Goal: Information Seeking & Learning: Find specific fact

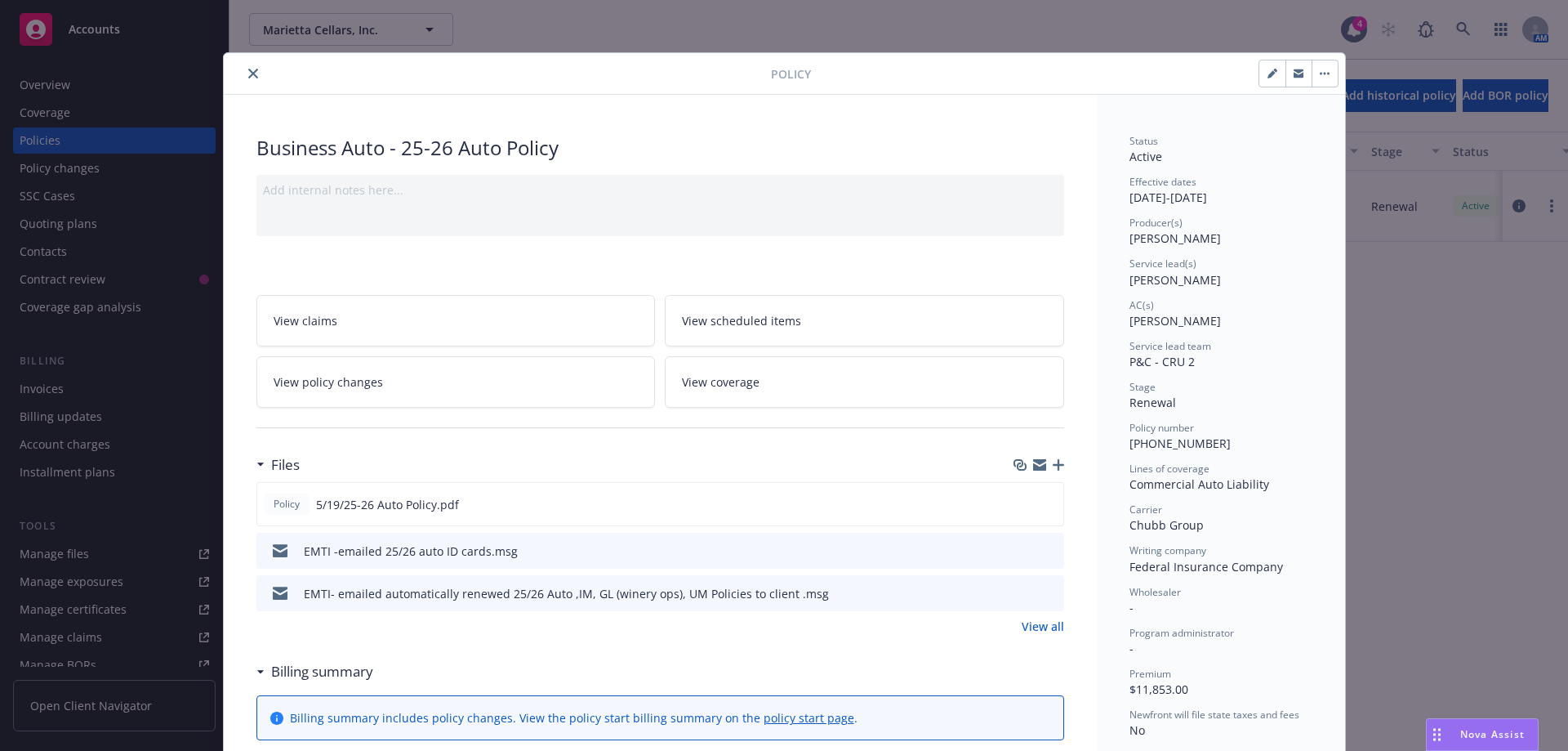
drag, startPoint x: 248, startPoint y: 72, endPoint x: 236, endPoint y: 69, distance: 12.4
click at [243, 72] on button "close" at bounding box center [252, 73] width 19 height 19
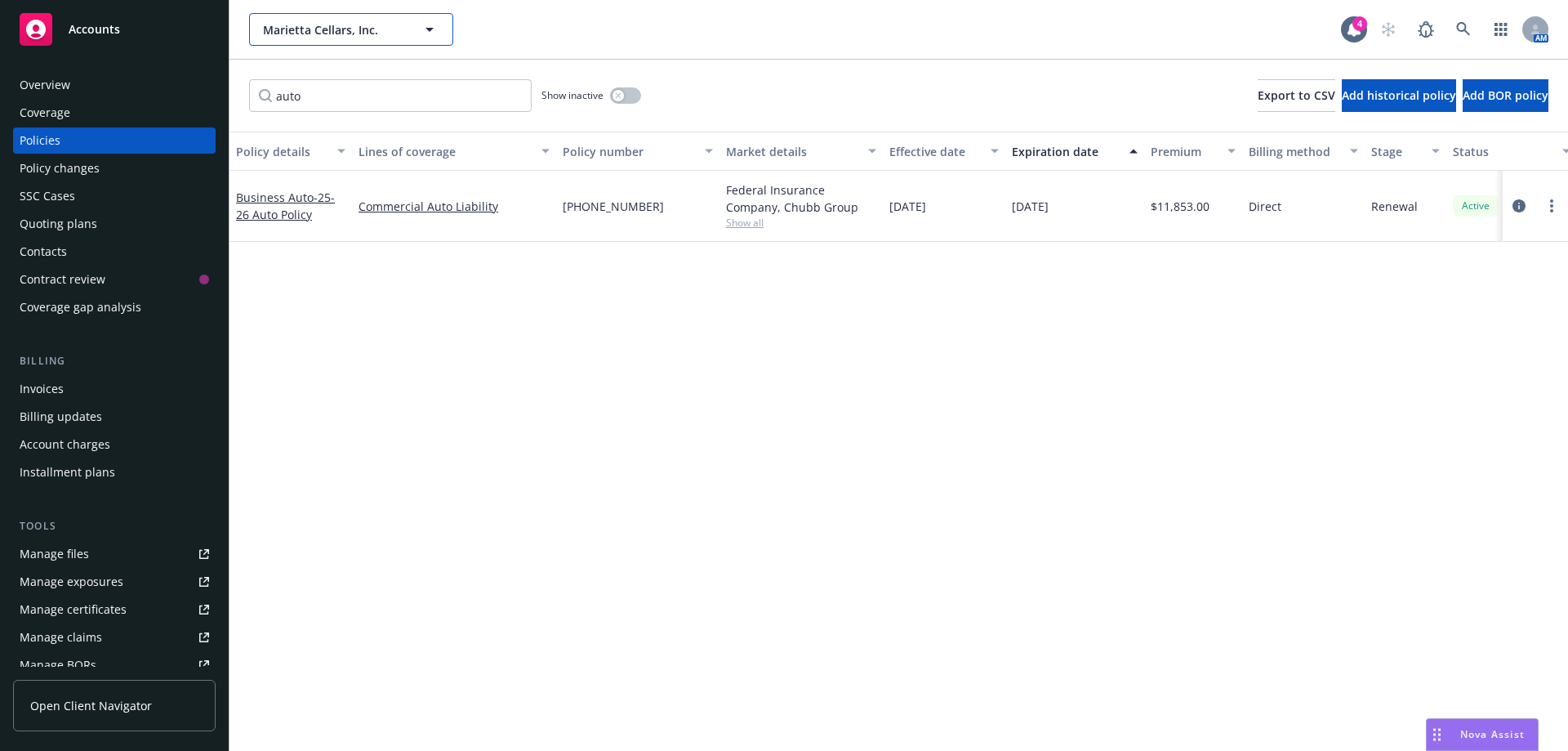
click at [330, 31] on span "Marietta Cellars, Inc." at bounding box center [334, 29] width 142 height 17
type input "tou"
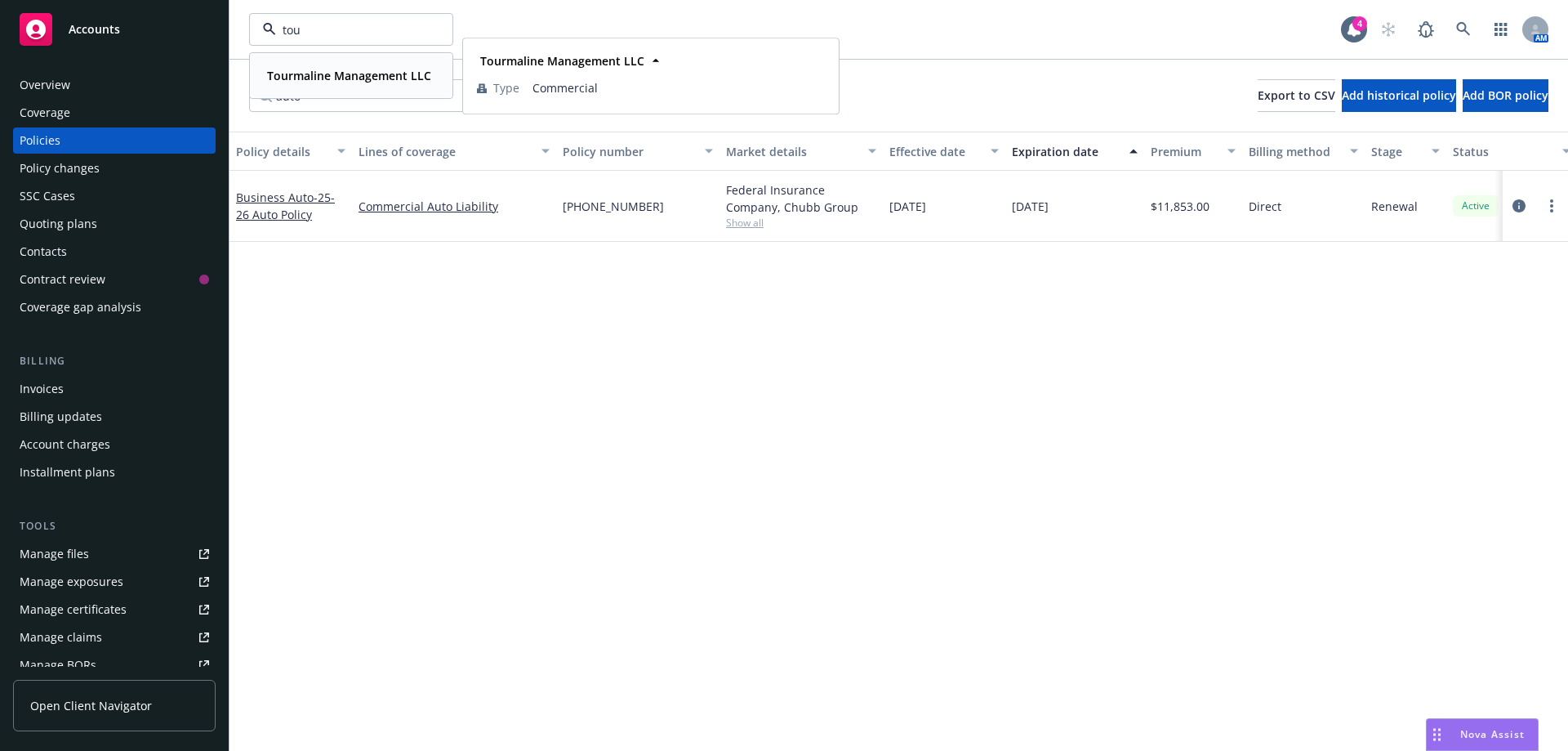
click at [345, 69] on strong "Tourmaline Management LLC" at bounding box center [349, 75] width 164 height 16
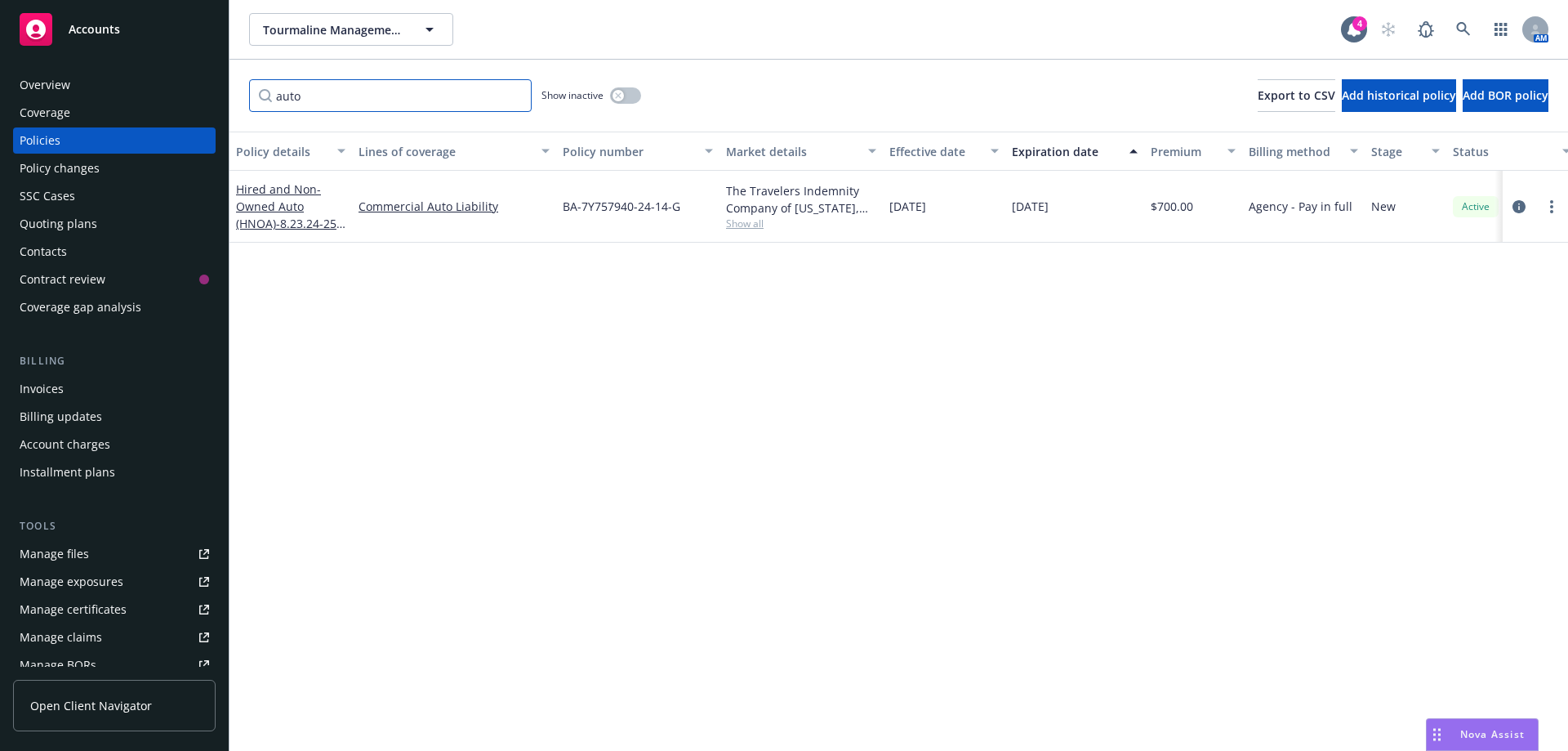
click at [269, 112] on div "auto Show inactive Export to CSV Add historical policy Add BOR policy" at bounding box center [898, 96] width 1338 height 72
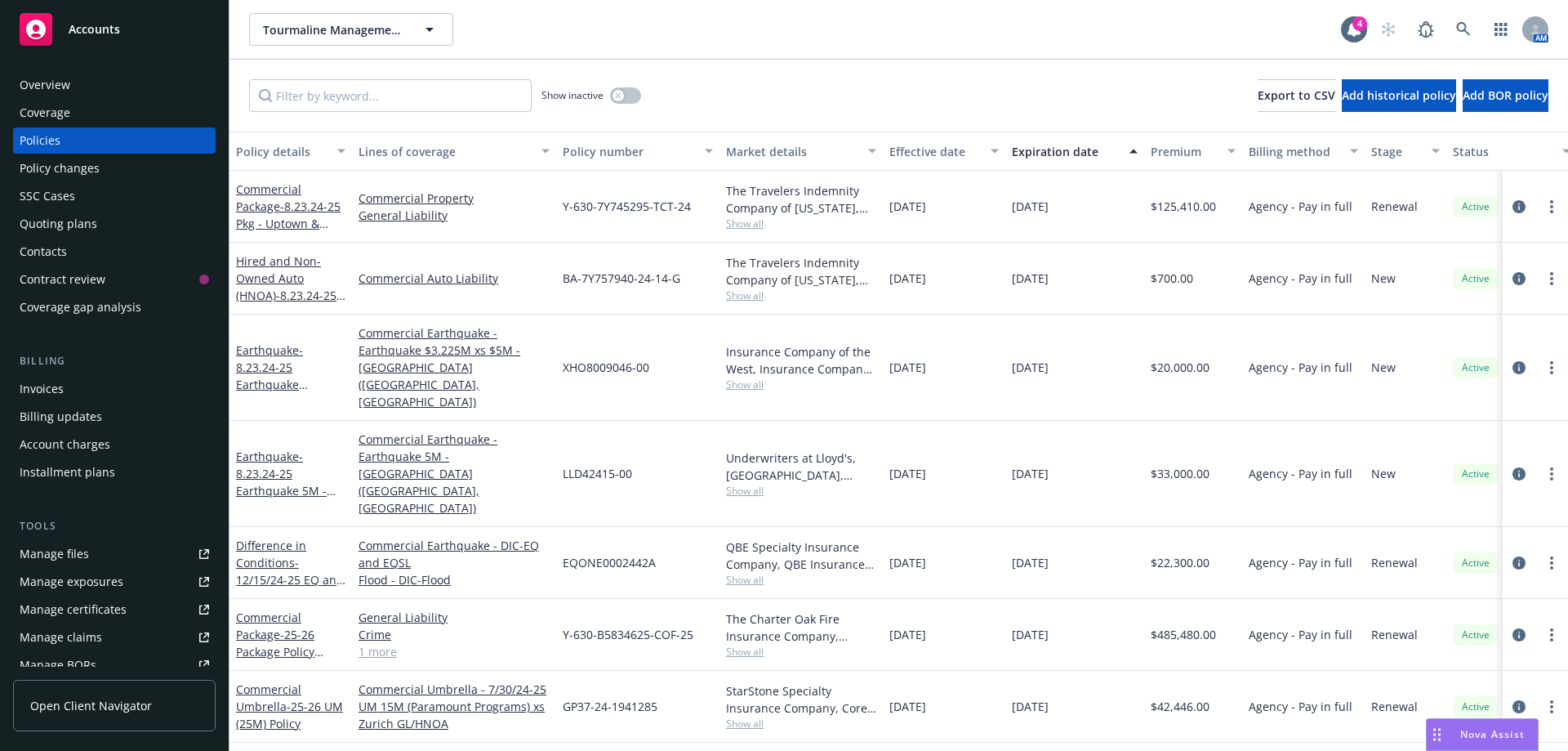
click at [52, 391] on div "Invoices" at bounding box center [41, 388] width 44 height 26
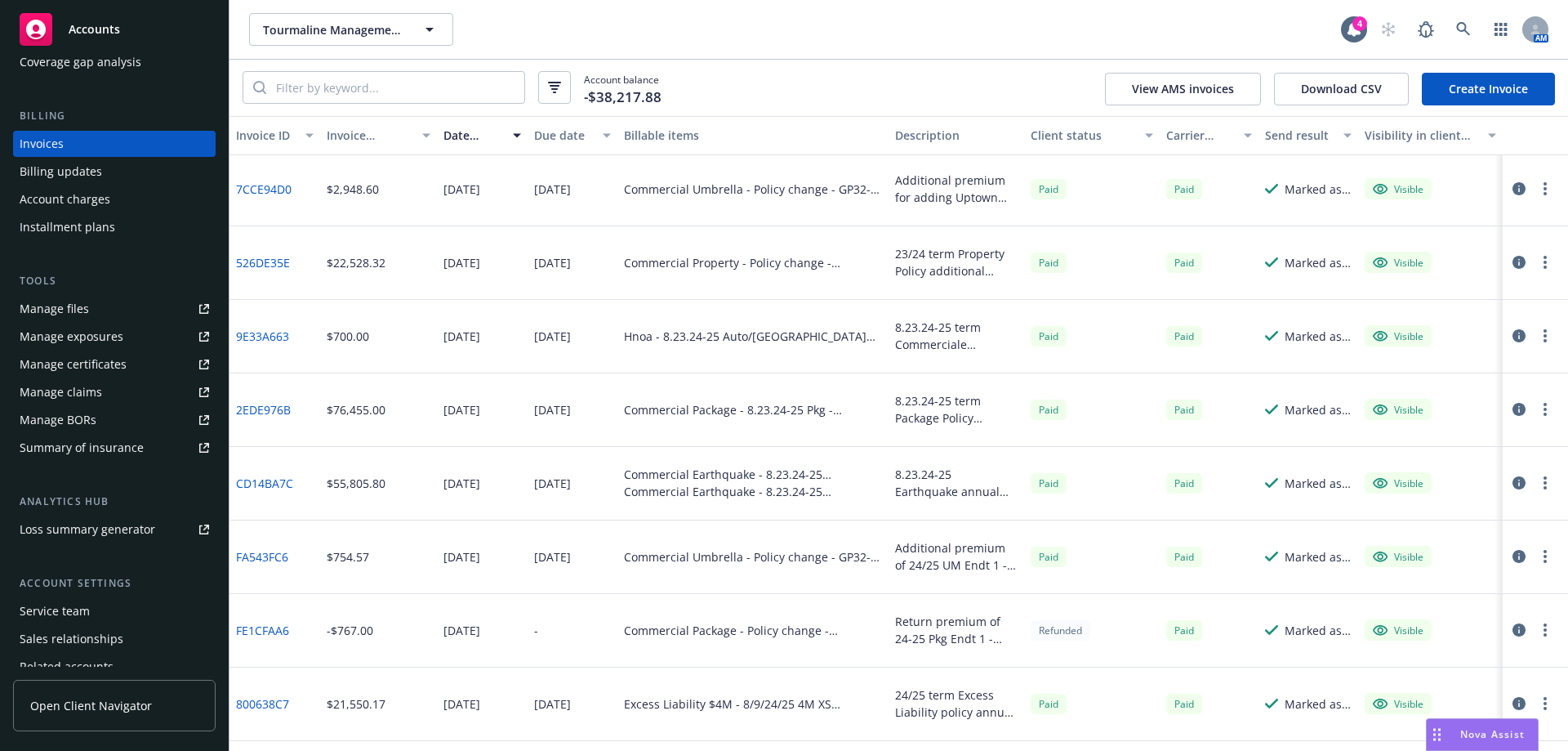
scroll to position [653, 0]
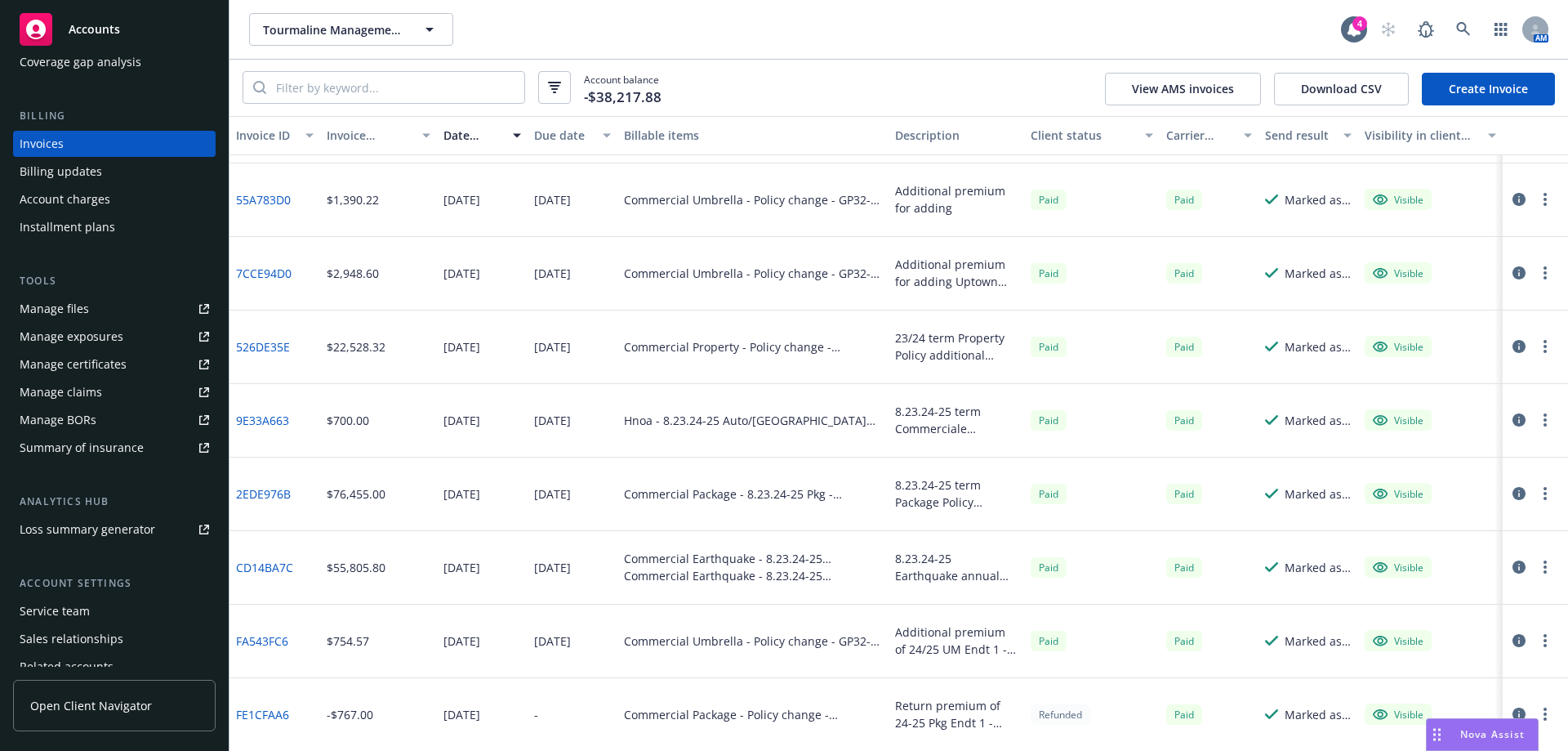
click at [56, 388] on div "Manage claims" at bounding box center [61, 392] width 83 height 26
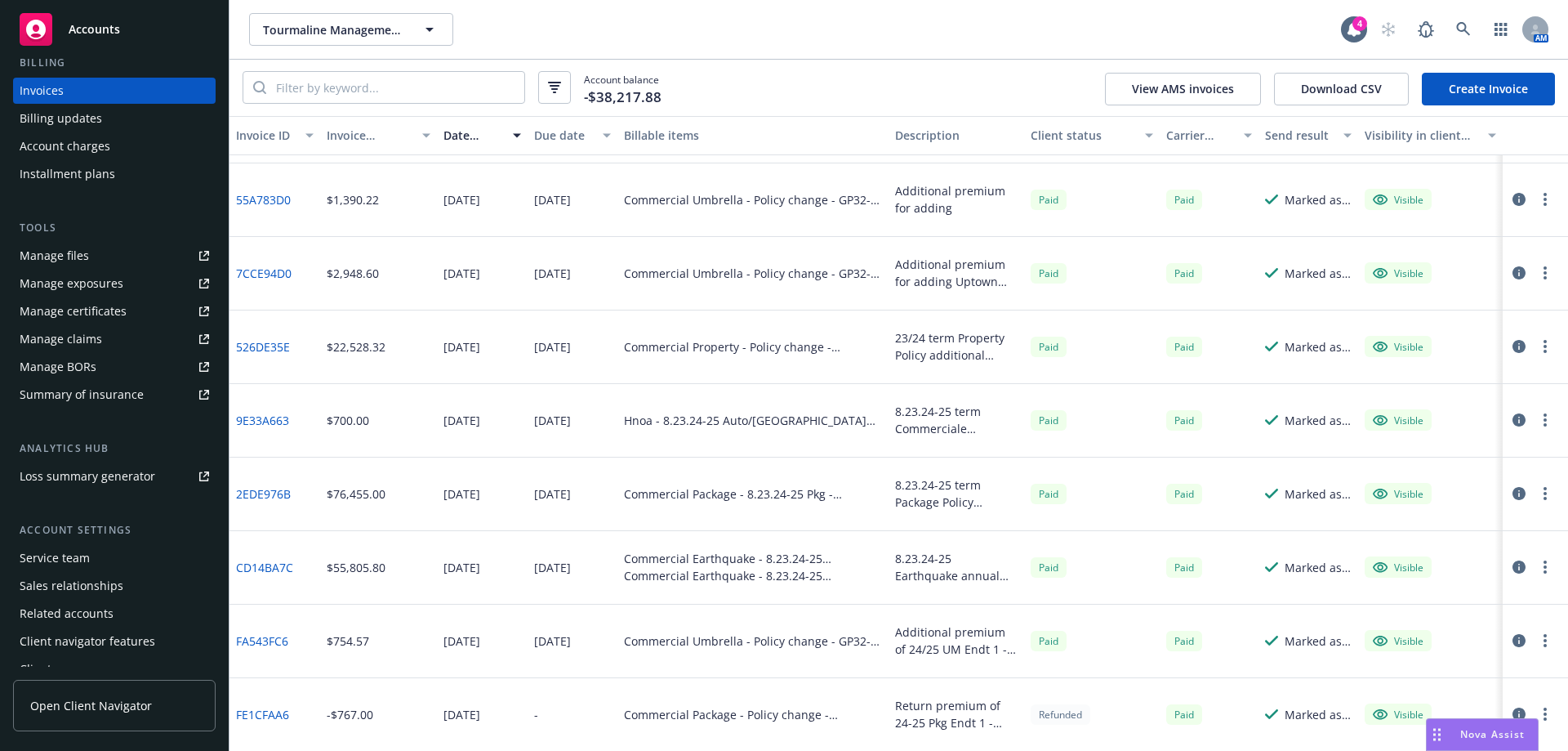
scroll to position [314, 0]
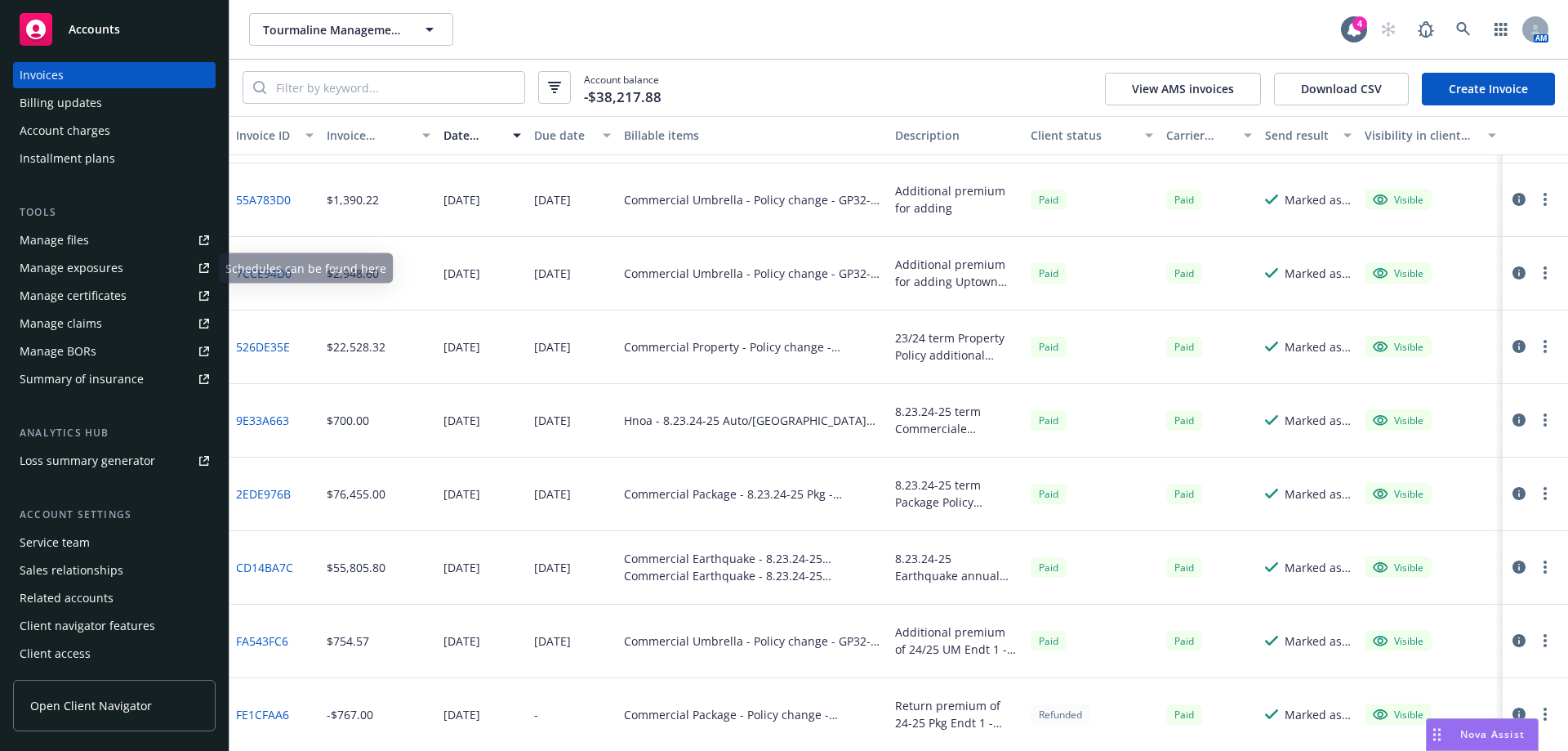
click at [41, 237] on div "Manage files" at bounding box center [53, 240] width 69 height 26
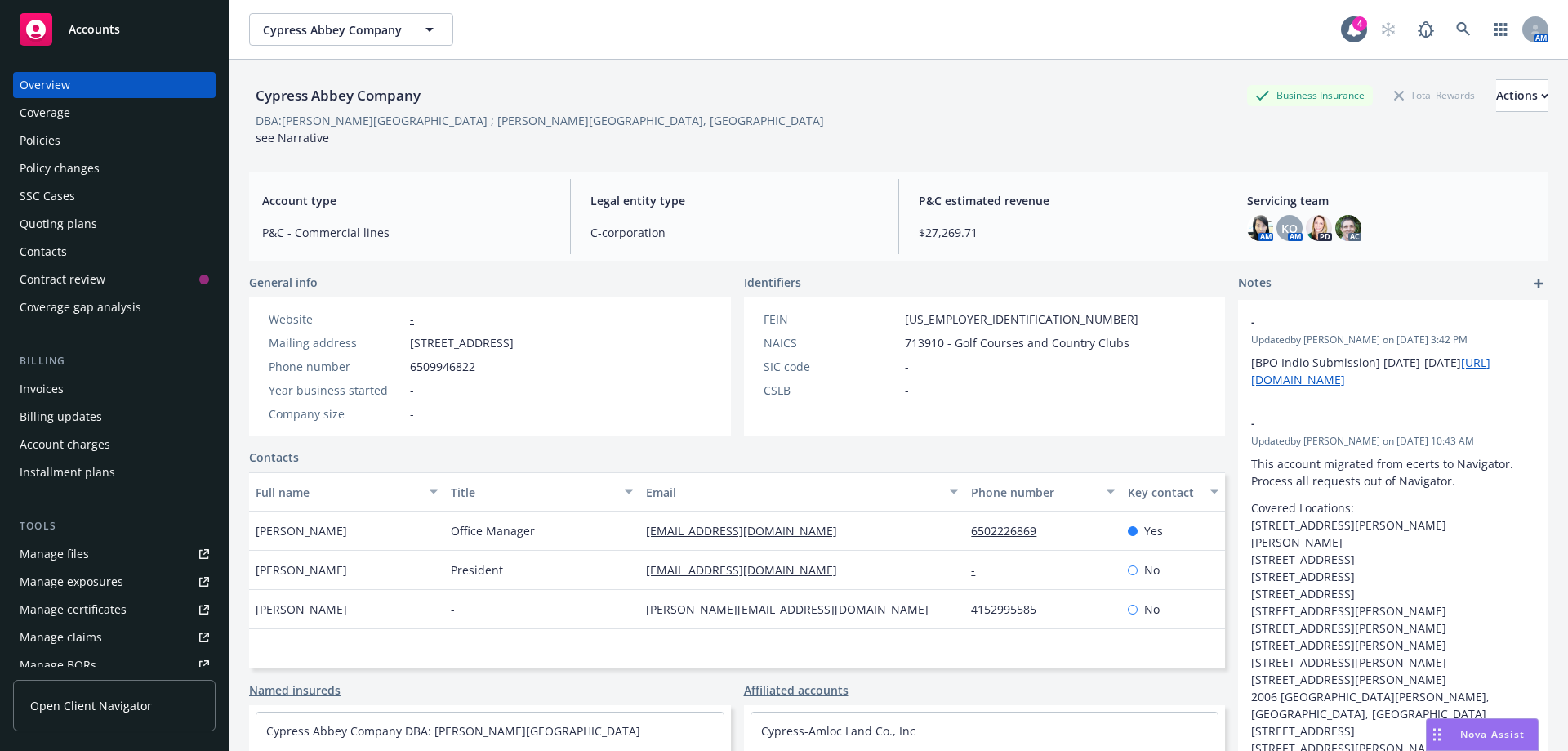
click at [53, 225] on div "Quoting plans" at bounding box center [58, 224] width 77 height 26
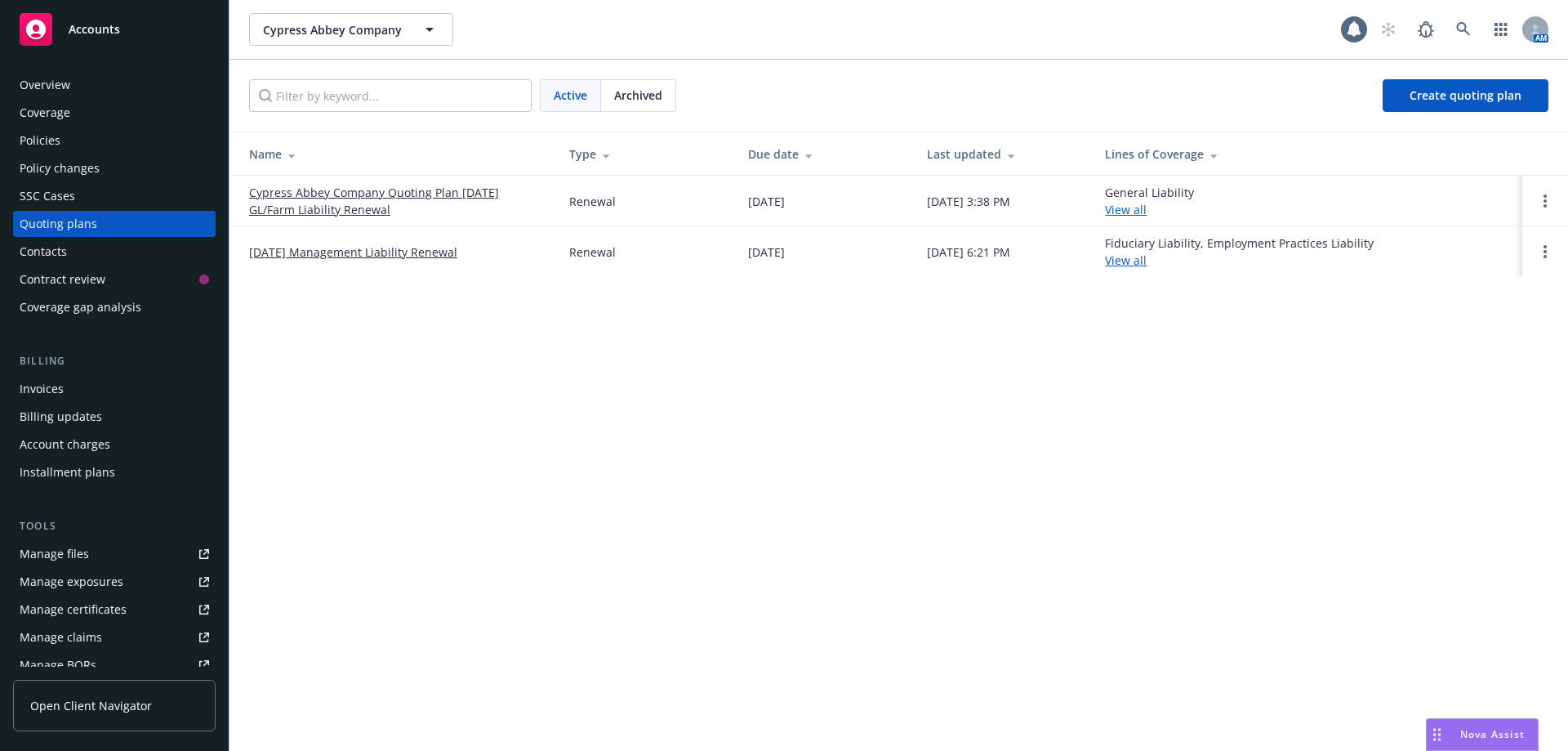
drag, startPoint x: 626, startPoint y: 104, endPoint x: 571, endPoint y: 104, distance: 55.0
click at [621, 104] on div "Archived" at bounding box center [638, 96] width 75 height 31
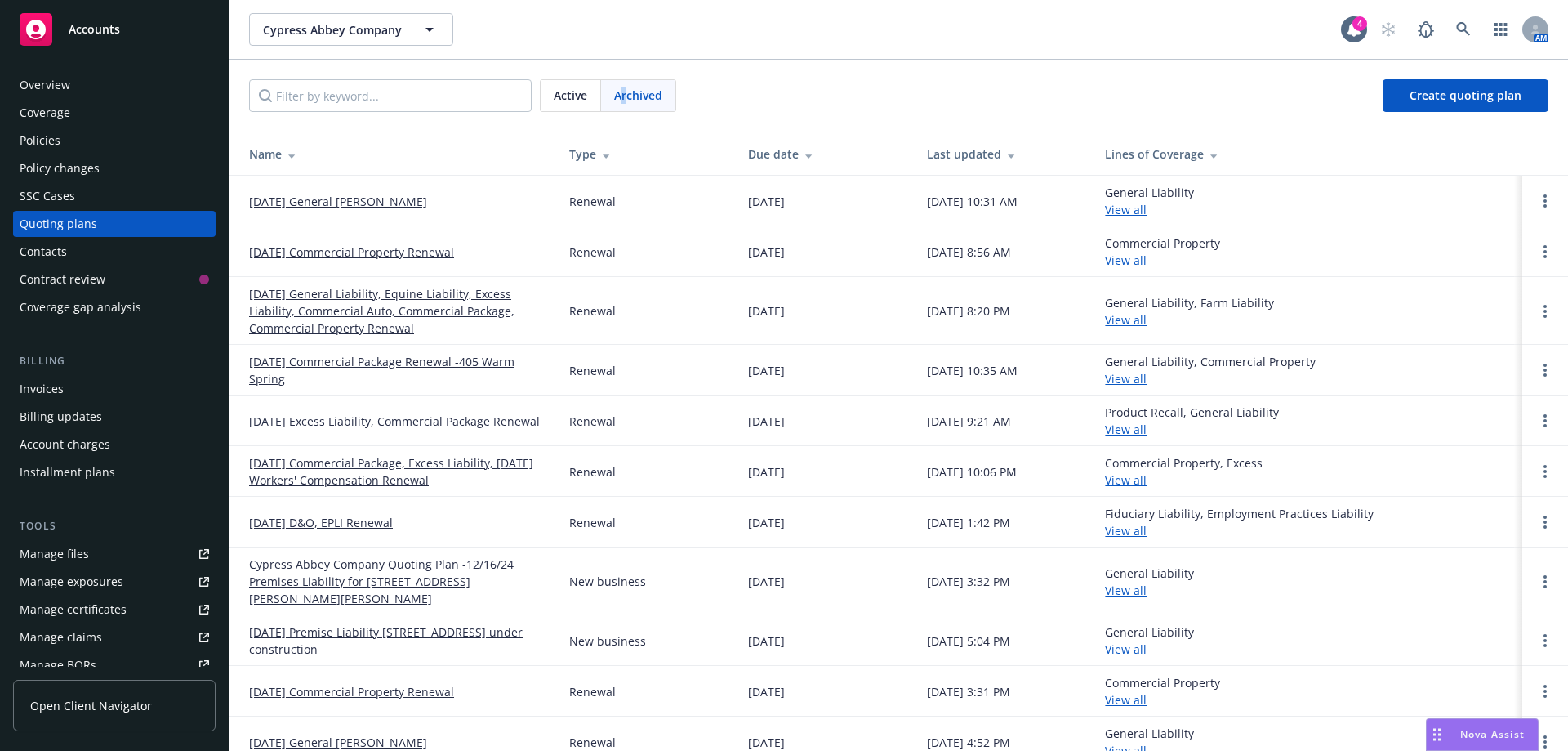
click at [295, 322] on link "[DATE] General Liability, Equine Liability, Excess Liability, Commercial Auto, …" at bounding box center [396, 311] width 294 height 52
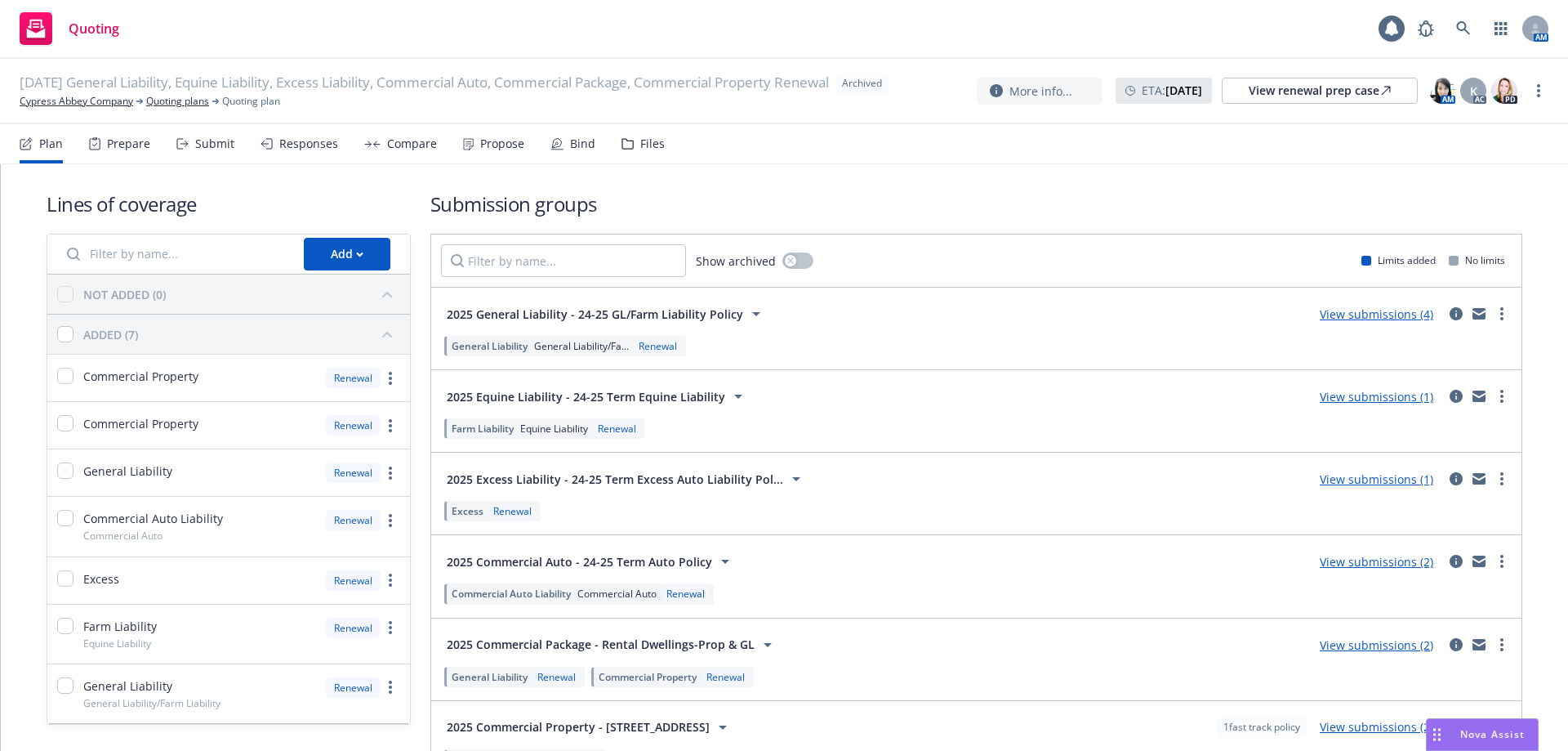
click at [644, 153] on div "Files" at bounding box center [642, 144] width 43 height 40
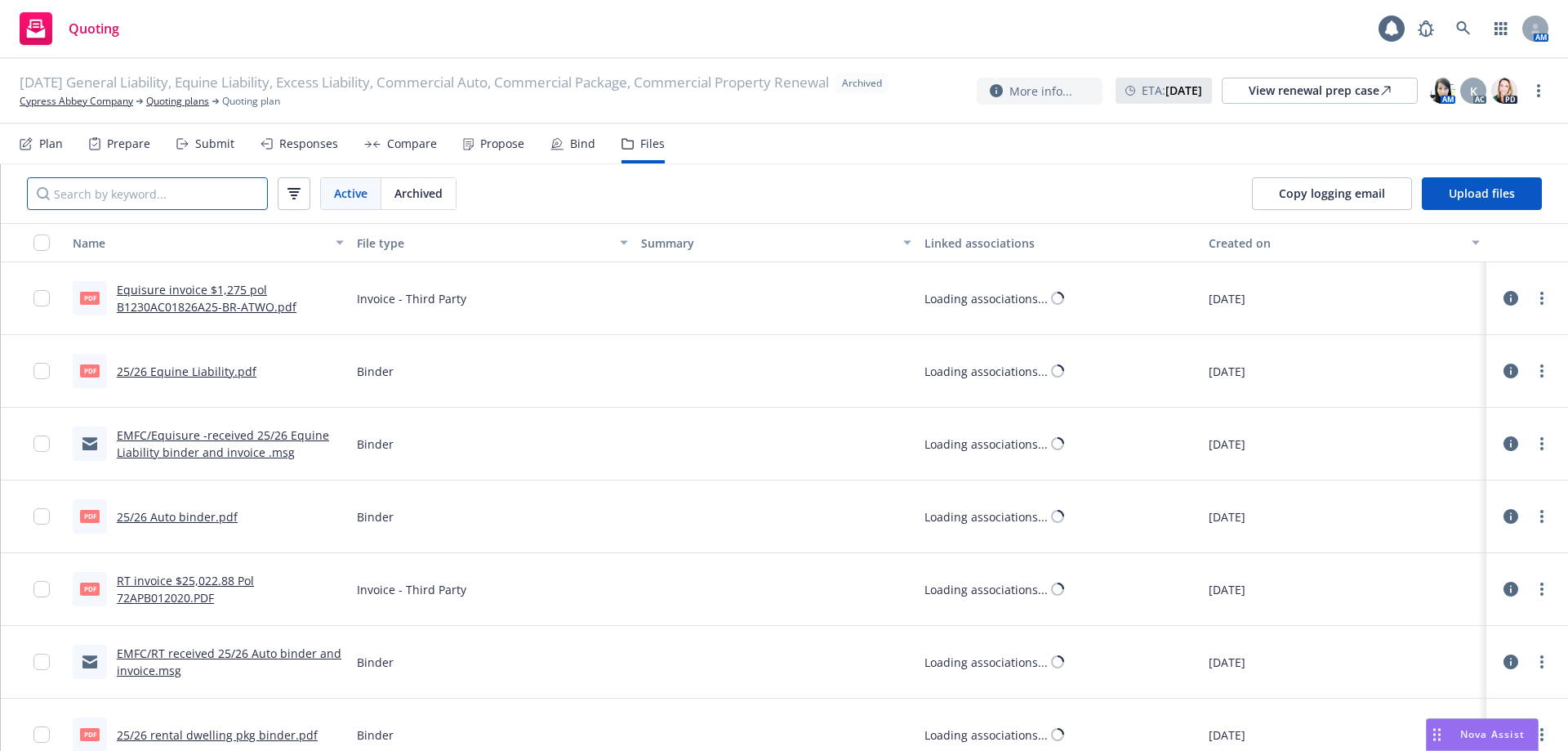
click at [230, 191] on input "Search by keyword..." at bounding box center [147, 193] width 241 height 32
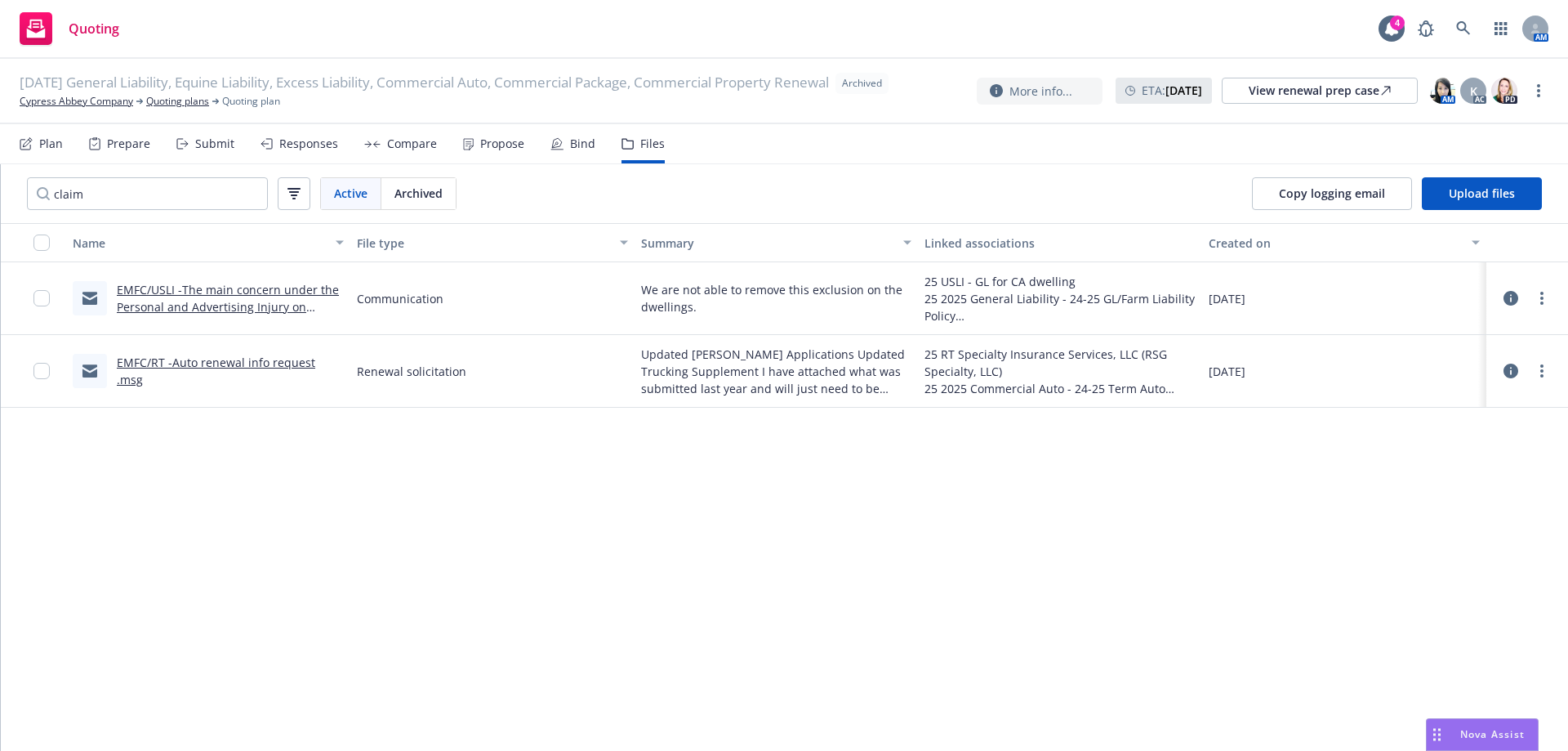
click at [272, 294] on link "EMFC/USLI -The main concern under the Personal and Advertising Injury on dwelli…" at bounding box center [227, 315] width 222 height 67
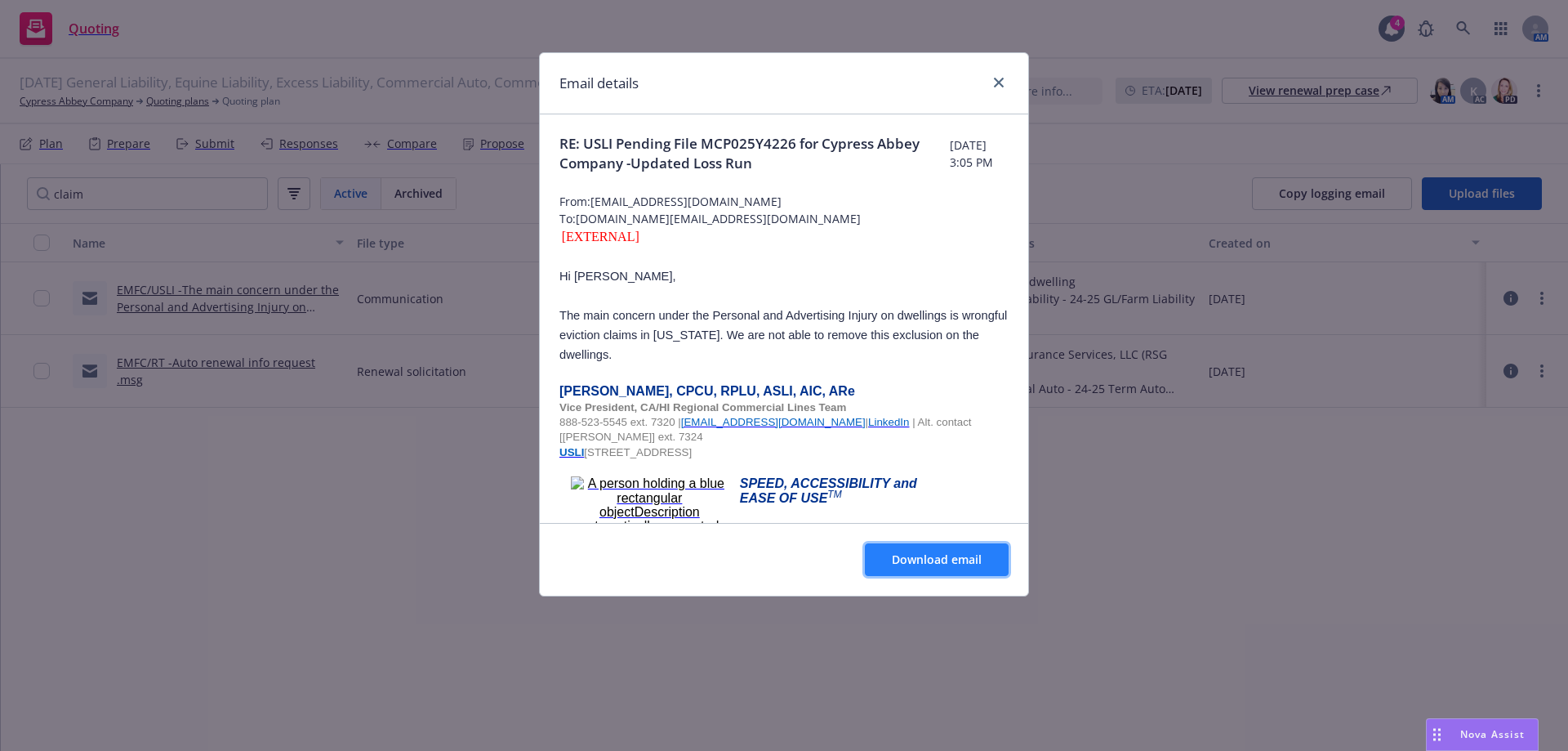
click at [903, 562] on span "Download email" at bounding box center [937, 559] width 90 height 16
click at [1002, 81] on icon "close" at bounding box center [998, 82] width 10 height 10
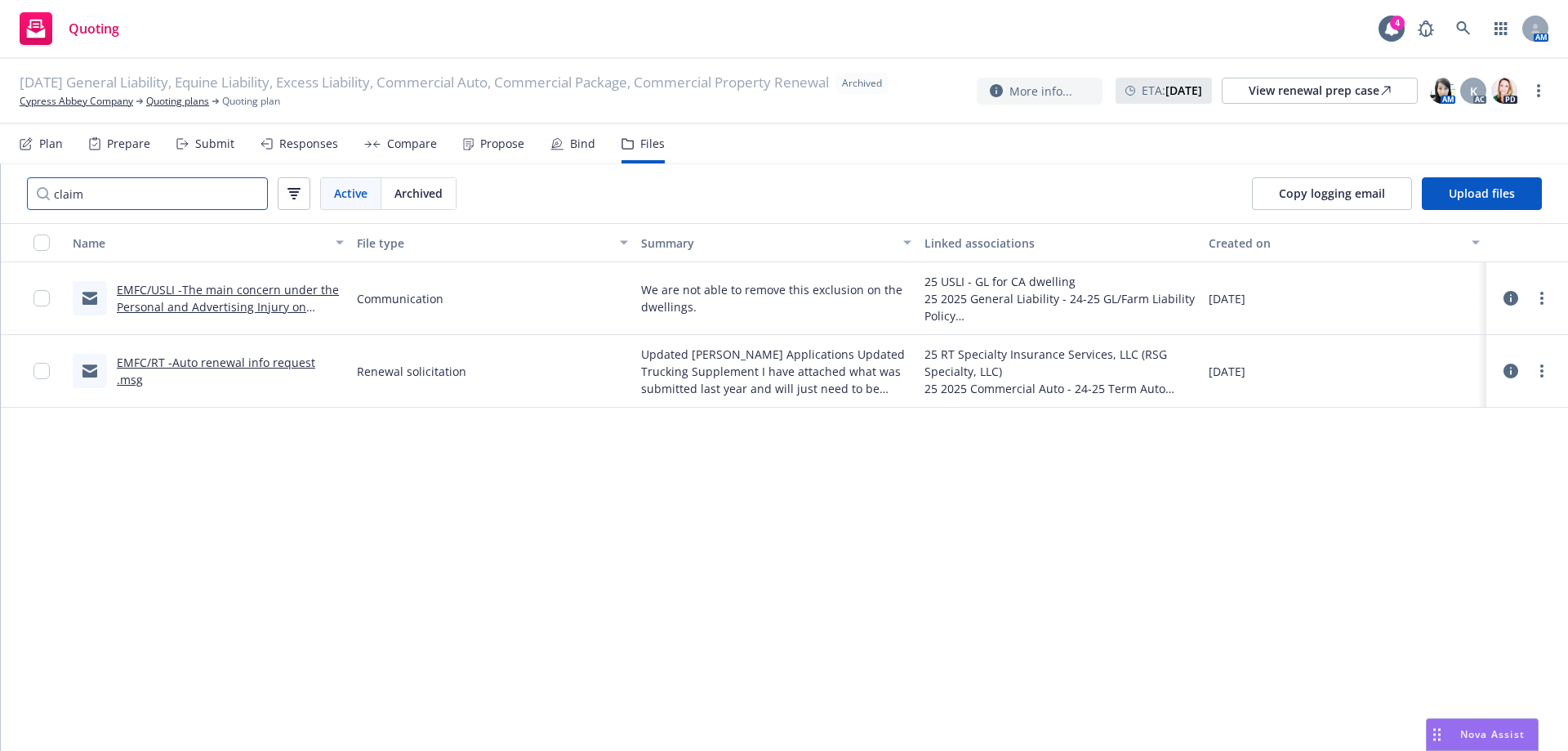
click at [8, 180] on div "claim Active Archived" at bounding box center [242, 193] width 482 height 59
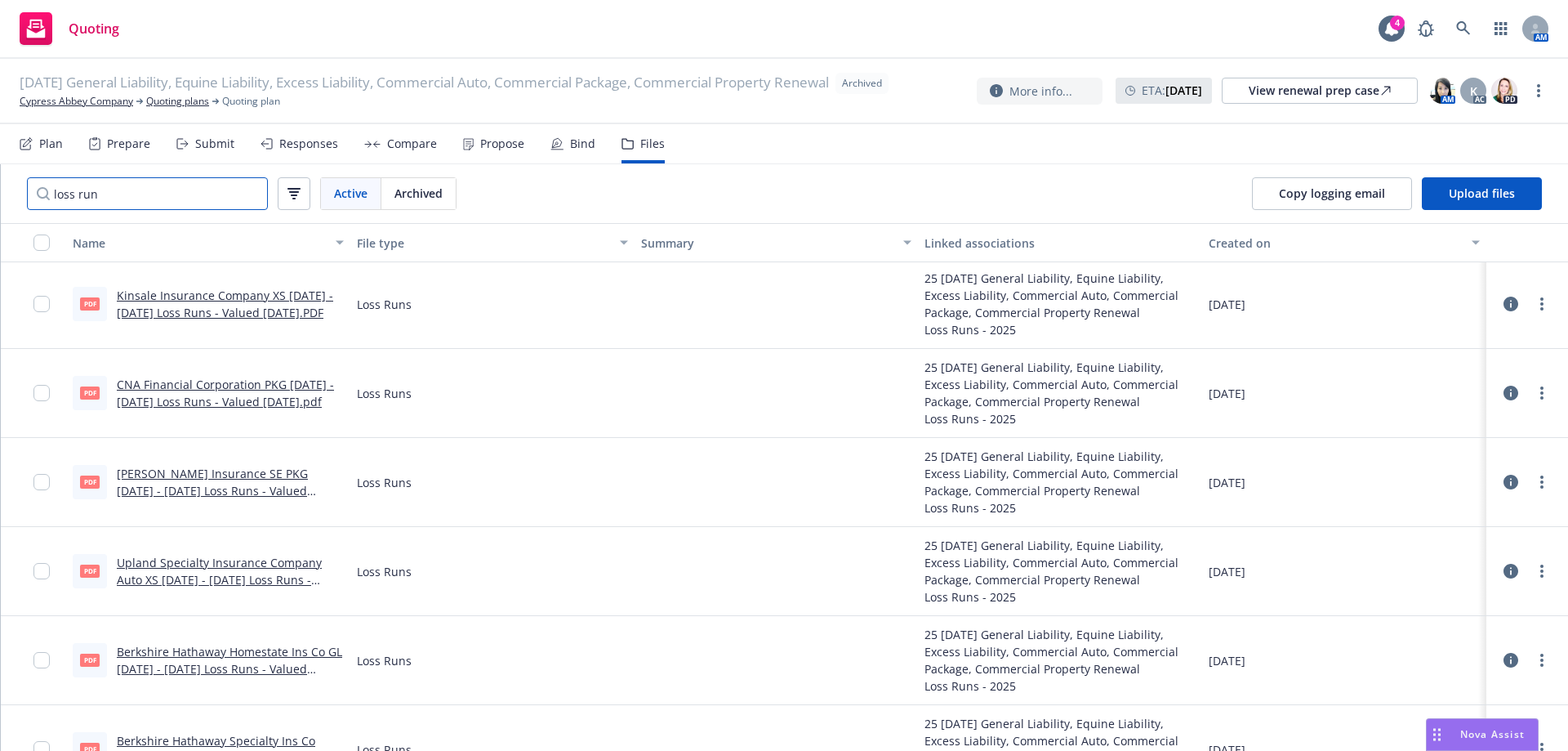
scroll to position [327, 0]
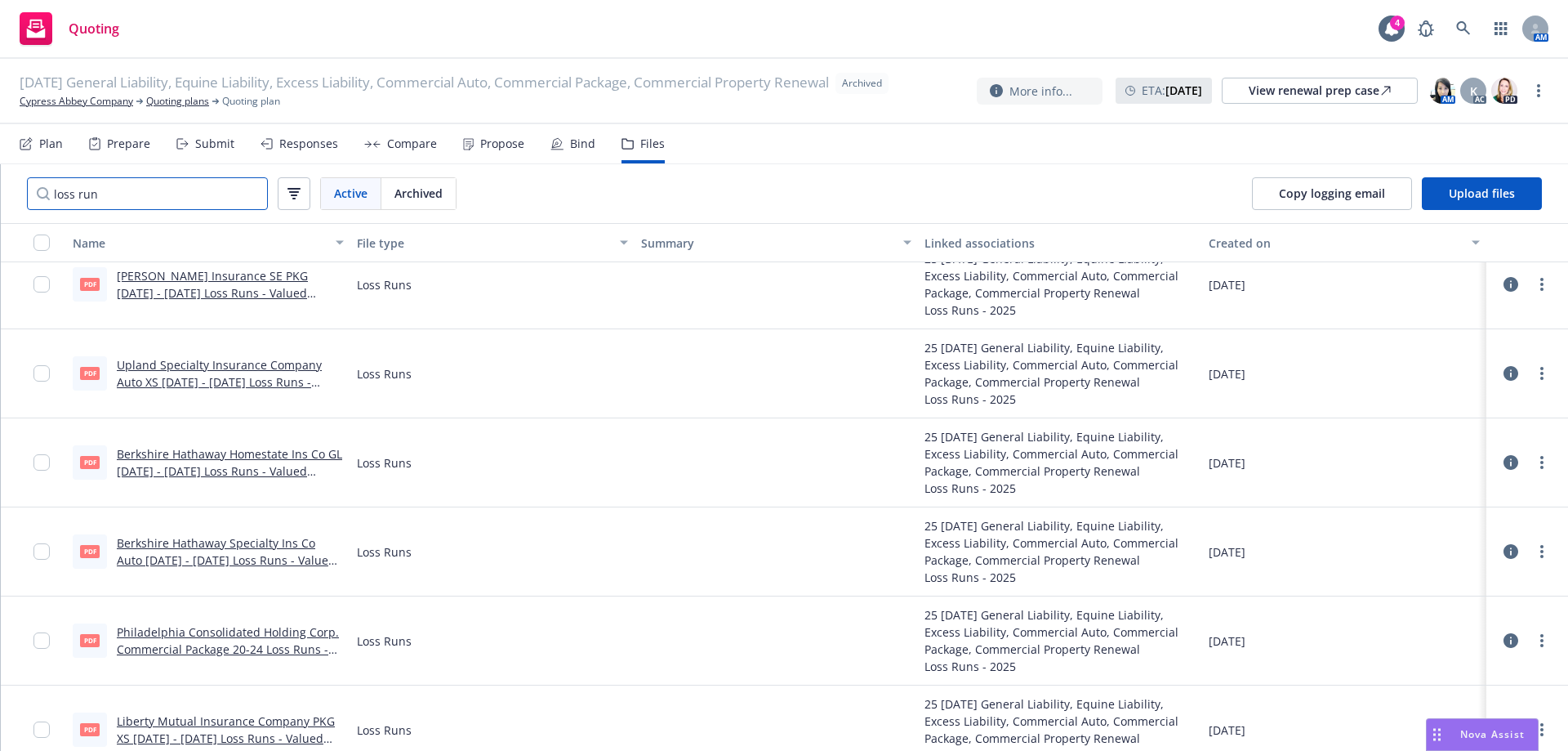
type input "loss run"
click at [233, 456] on link "Berkshire Hathaway Homestate Ins Co GL 2020 - 2025 Loss Runs - Valued 2025-04-1…" at bounding box center [229, 471] width 225 height 50
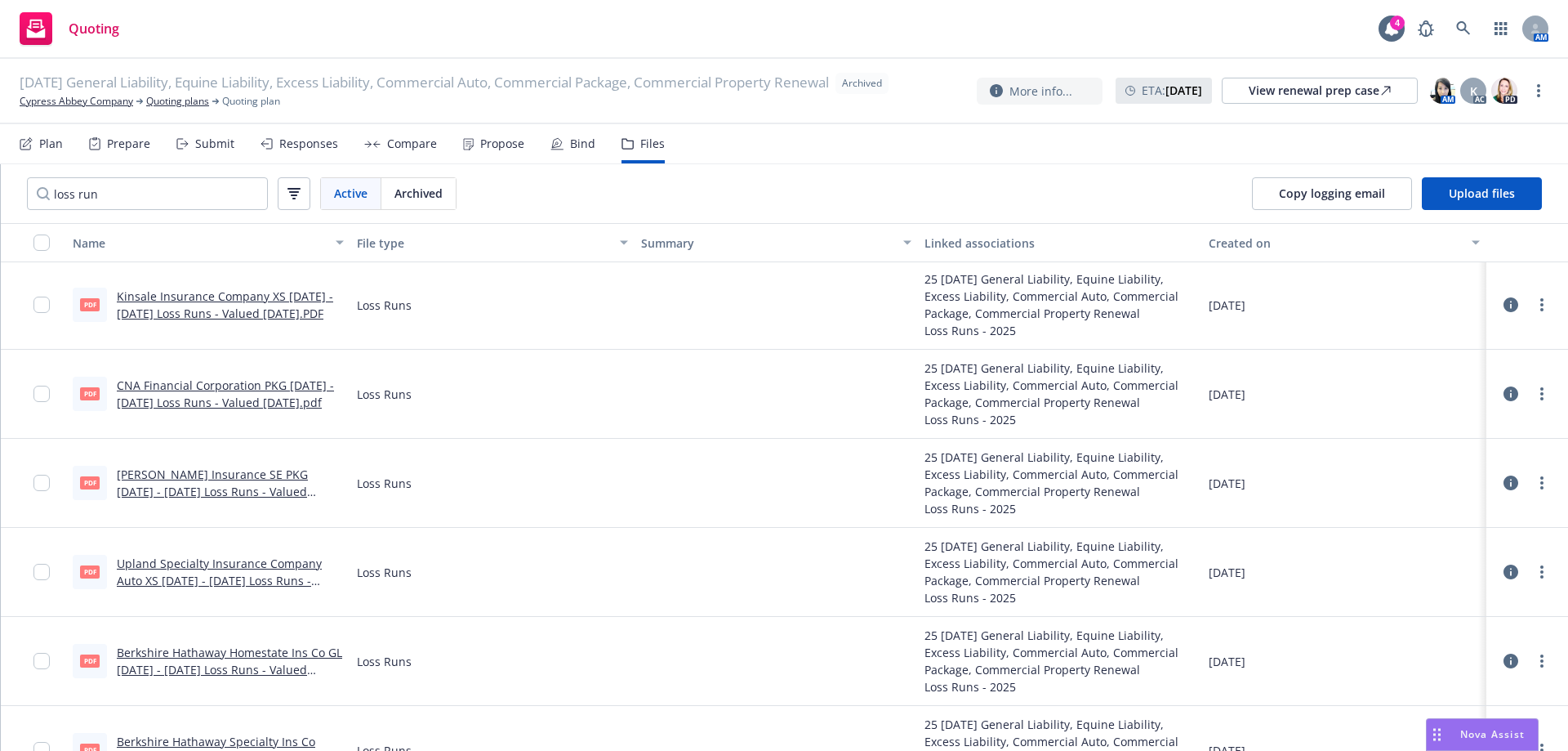
scroll to position [0, 0]
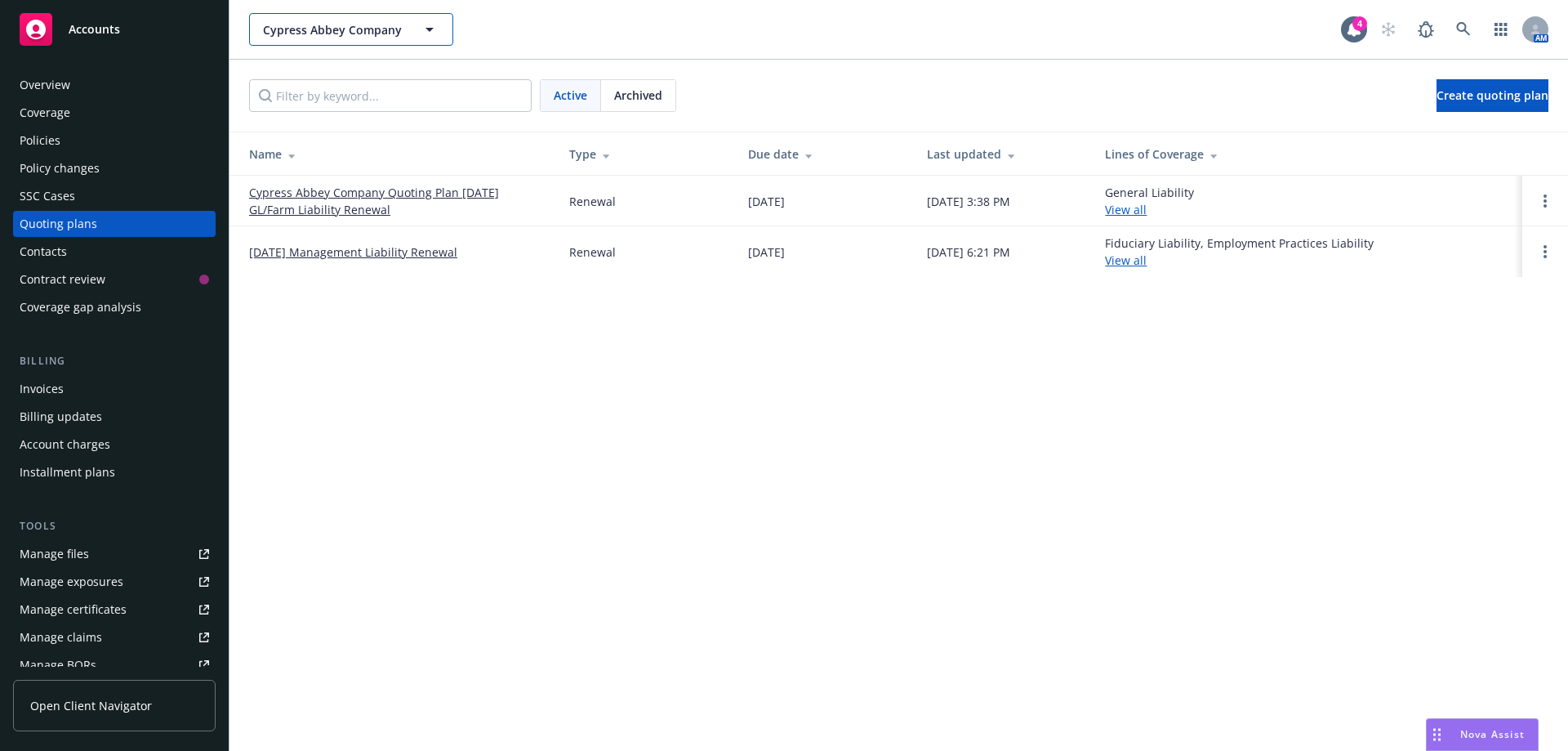
click at [280, 37] on span "Cypress Abbey Company" at bounding box center [334, 29] width 142 height 17
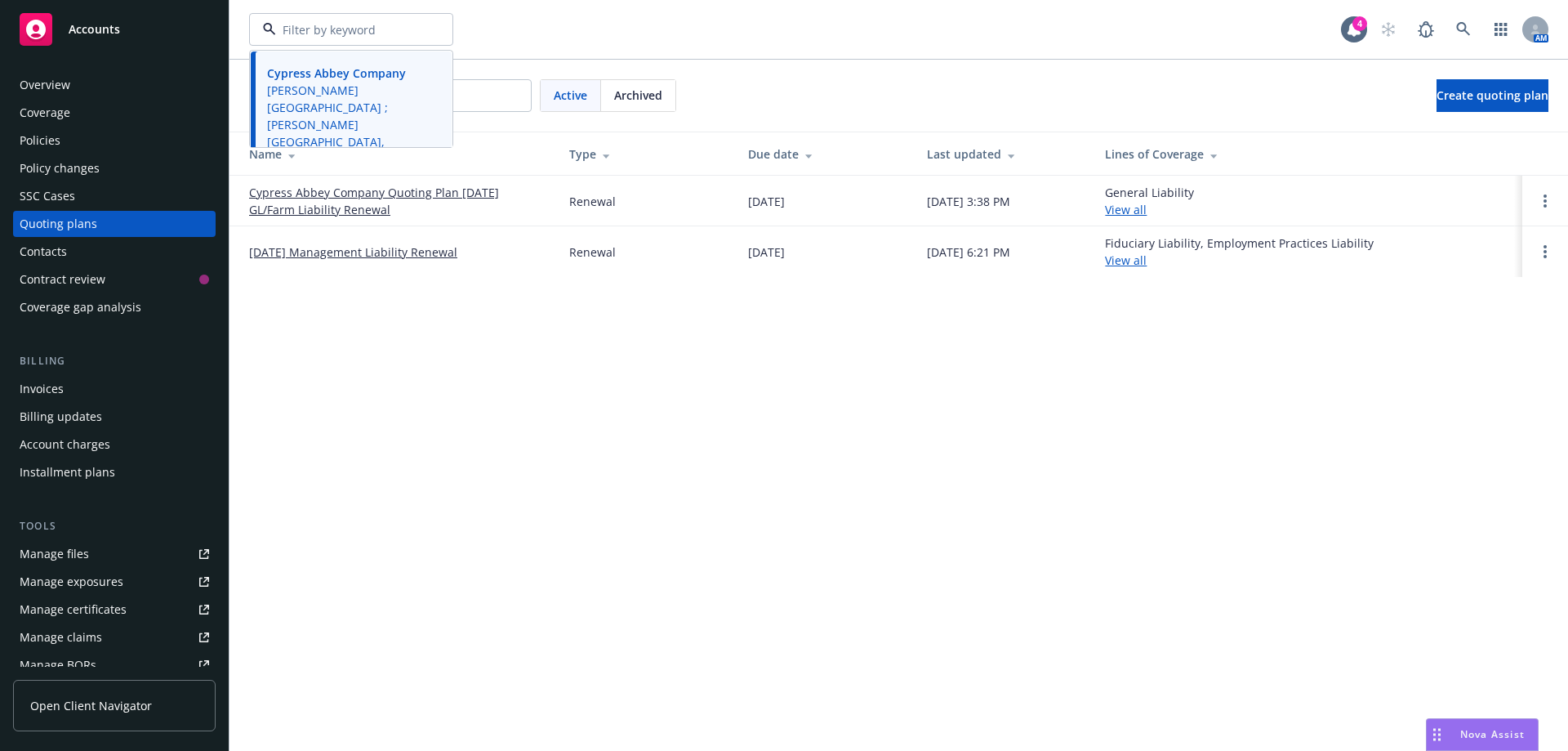
type input "b"
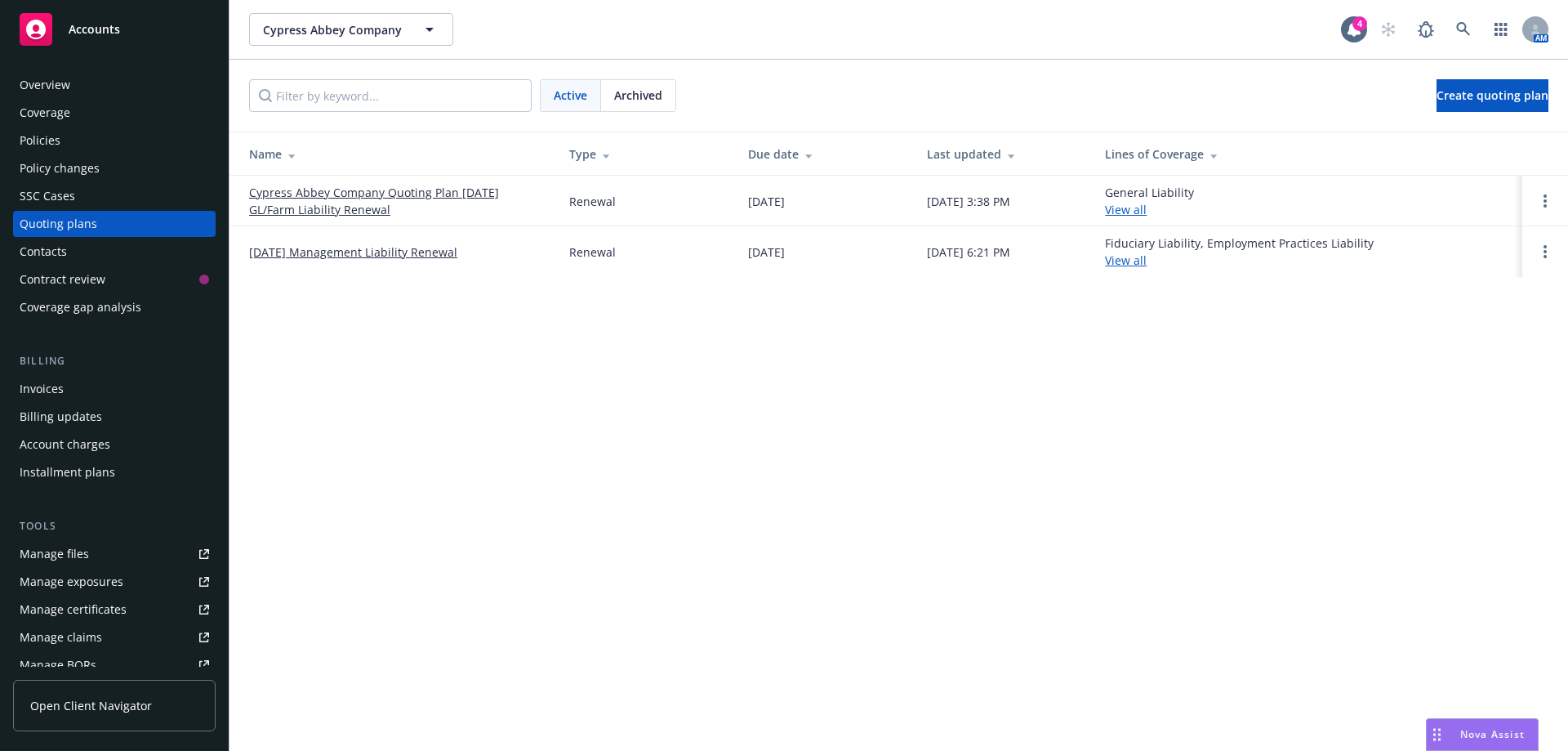
click at [65, 557] on div "Manage files" at bounding box center [53, 553] width 69 height 26
click at [81, 610] on div "Manage certificates" at bounding box center [73, 609] width 107 height 26
click at [36, 141] on div "Policies" at bounding box center [40, 140] width 40 height 26
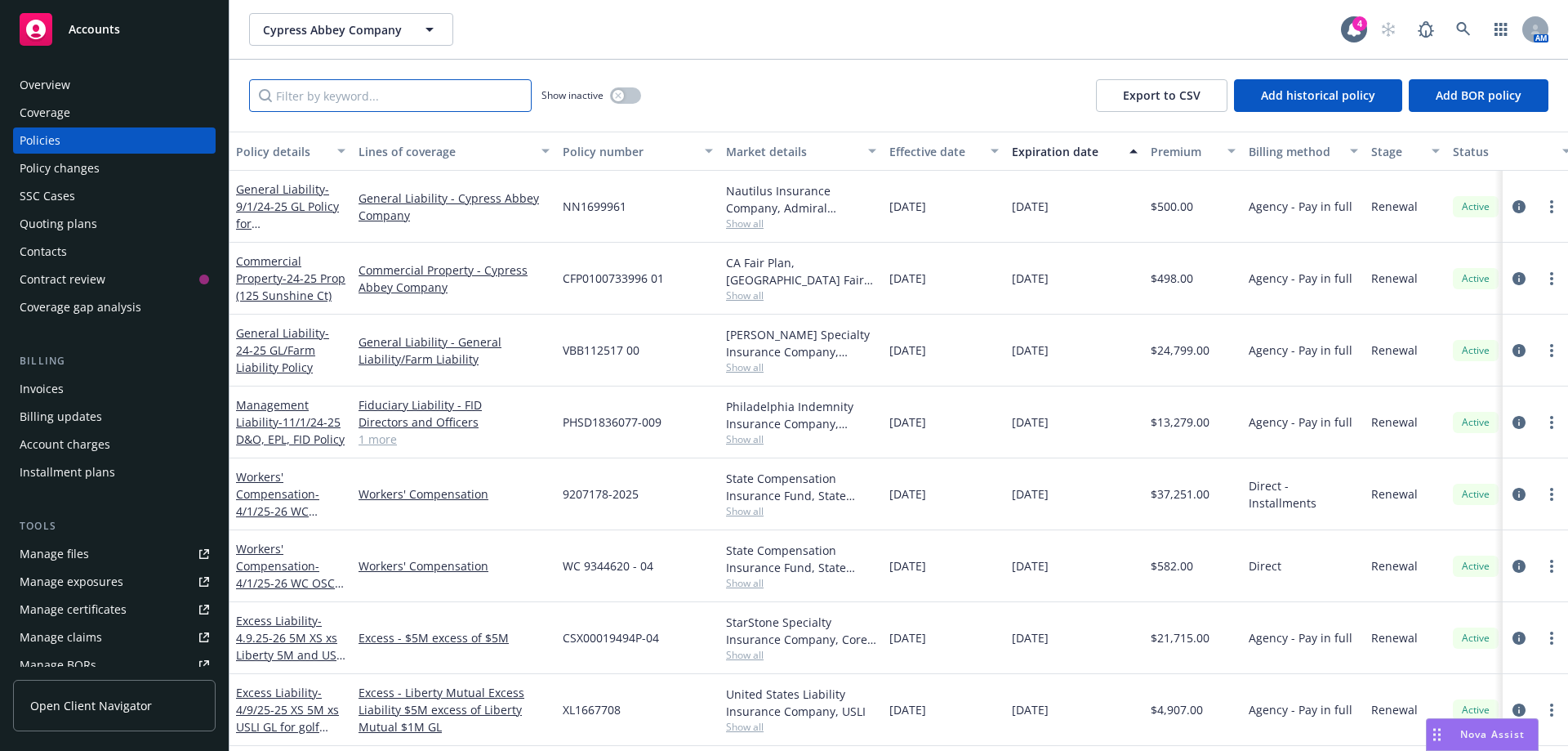
click at [345, 99] on input "Filter by keyword..." at bounding box center [390, 95] width 282 height 32
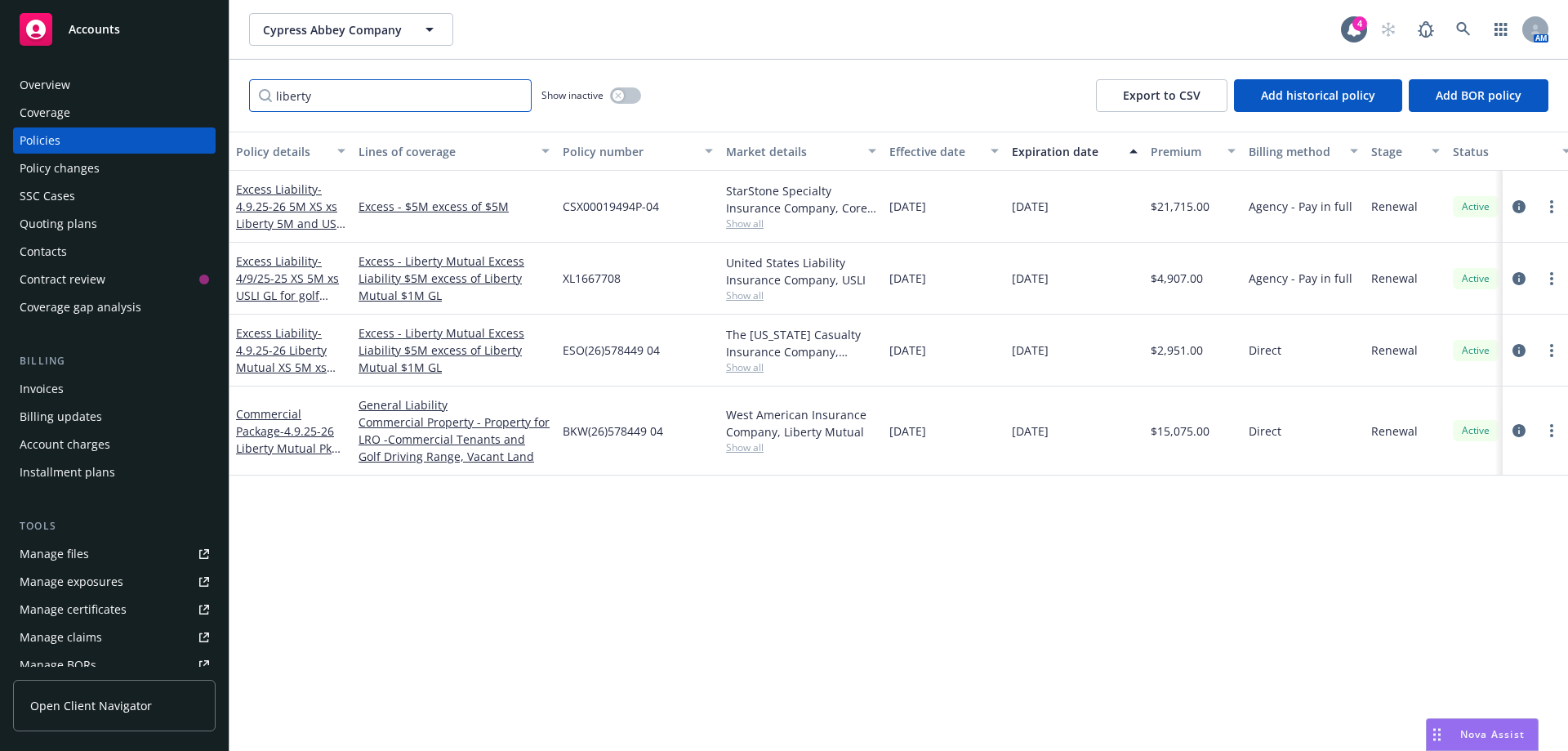
type input "liberty"
drag, startPoint x: 674, startPoint y: 436, endPoint x: 563, endPoint y: 437, distance: 111.0
click at [563, 437] on div "BKW(26)578449 04" at bounding box center [637, 431] width 163 height 89
copy span "BKW(26)578449 04"
click at [1513, 432] on icon "circleInformation" at bounding box center [1518, 431] width 13 height 13
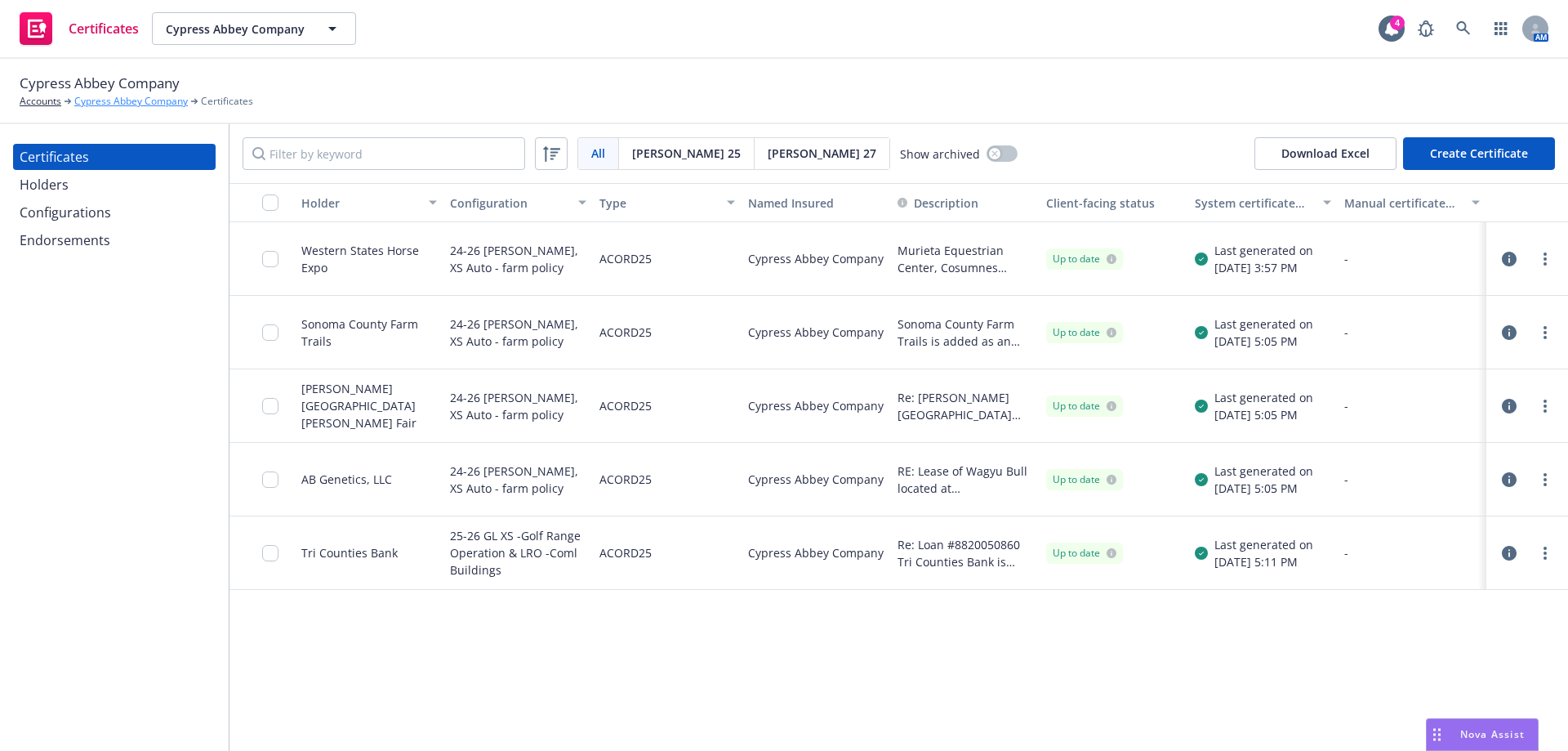
click at [131, 105] on link "Cypress Abbey Company" at bounding box center [131, 101] width 113 height 15
